Goal: Navigation & Orientation: Find specific page/section

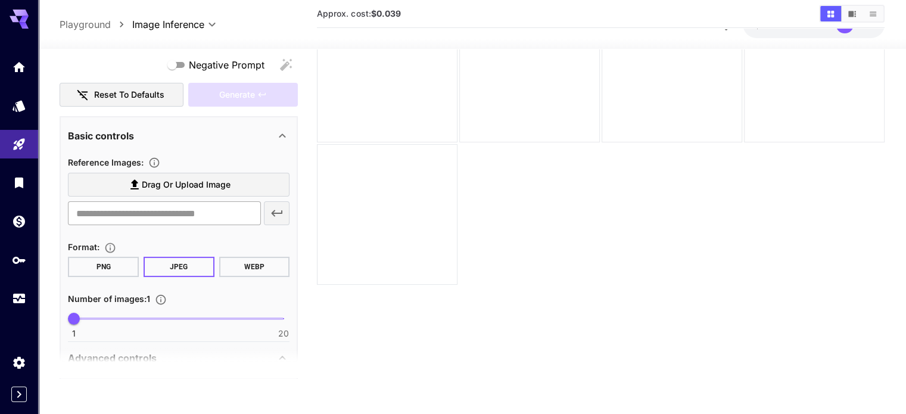
scroll to position [153, 0]
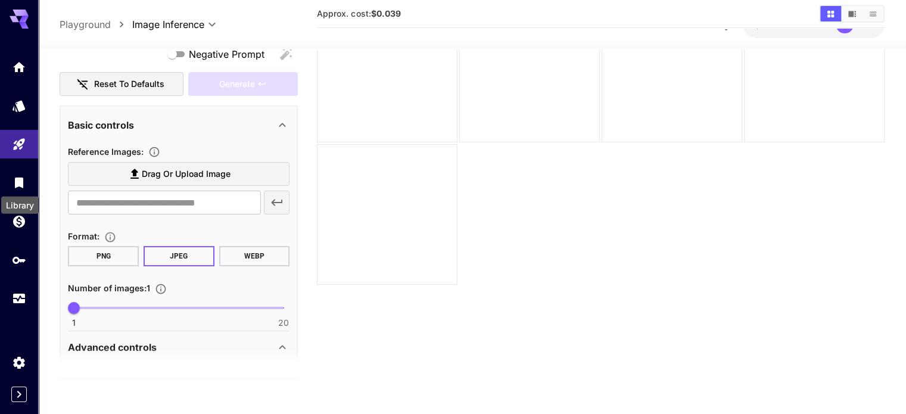
click at [14, 188] on div "Library" at bounding box center [20, 201] width 40 height 27
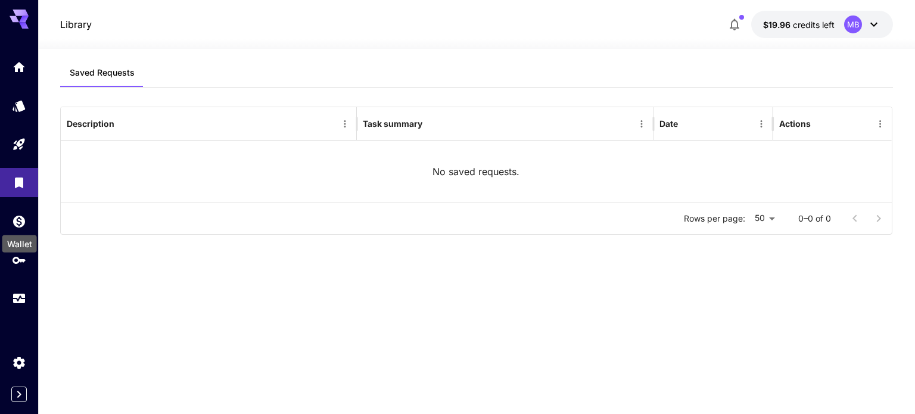
click at [17, 231] on div "Wallet" at bounding box center [19, 240] width 37 height 27
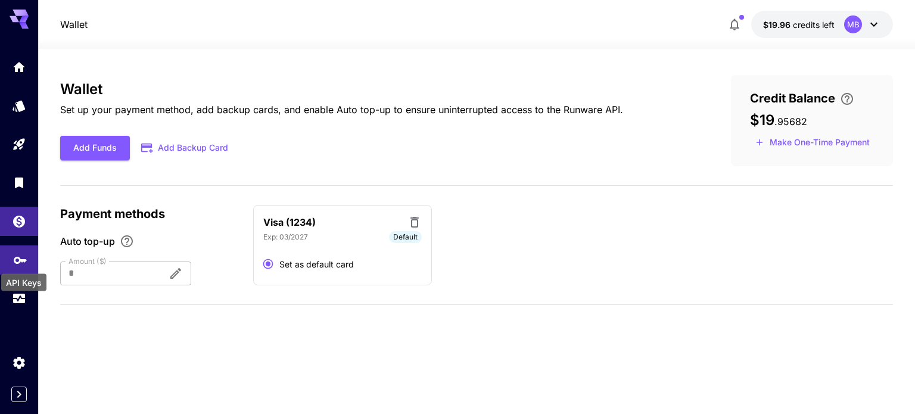
click at [14, 270] on div "API Keys" at bounding box center [24, 279] width 48 height 27
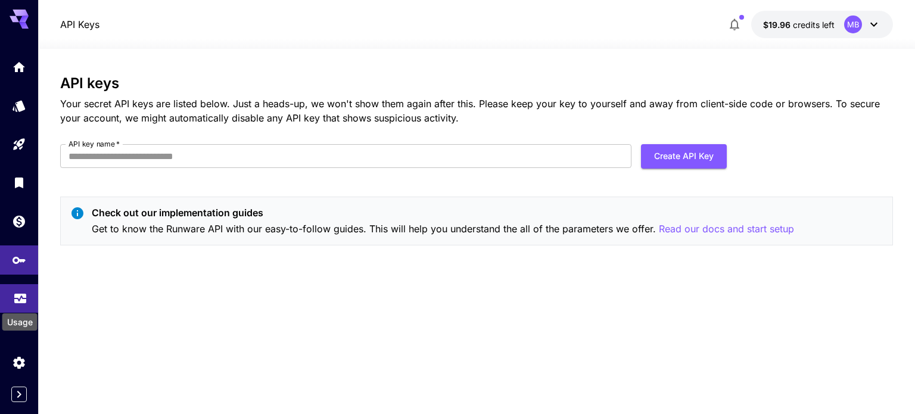
click at [26, 300] on icon "Usage" at bounding box center [20, 295] width 14 height 14
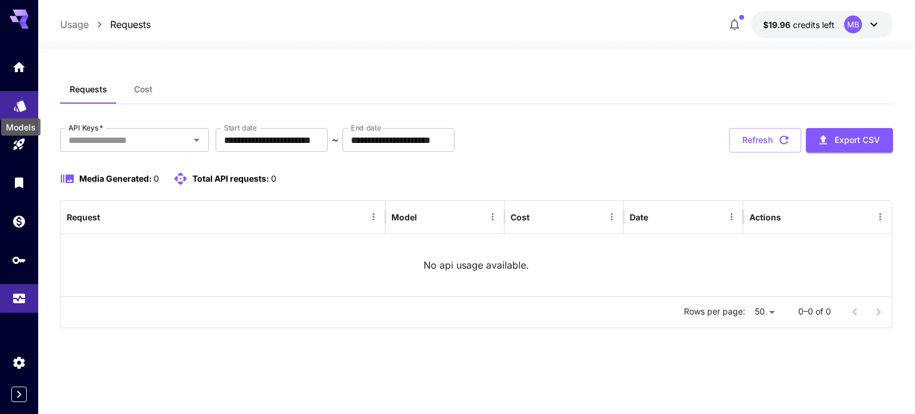
click at [22, 107] on icon "Models" at bounding box center [20, 103] width 13 height 11
